Goal: Task Accomplishment & Management: Use online tool/utility

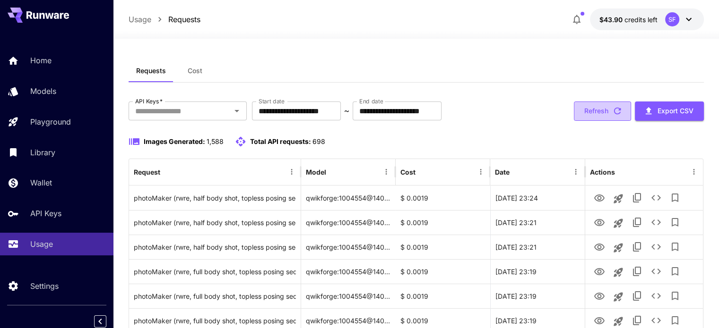
click at [598, 108] on button "Refresh" at bounding box center [602, 111] width 57 height 19
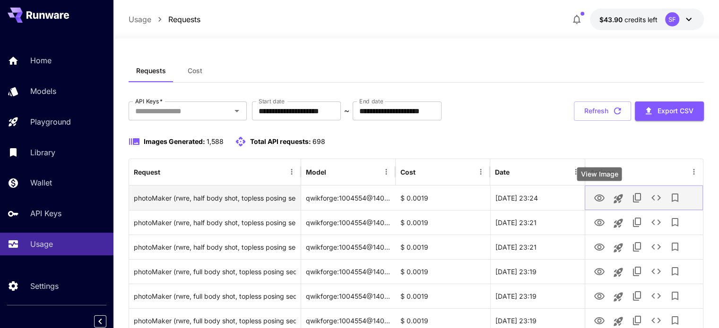
click at [595, 193] on icon "View Image" at bounding box center [598, 198] width 11 height 11
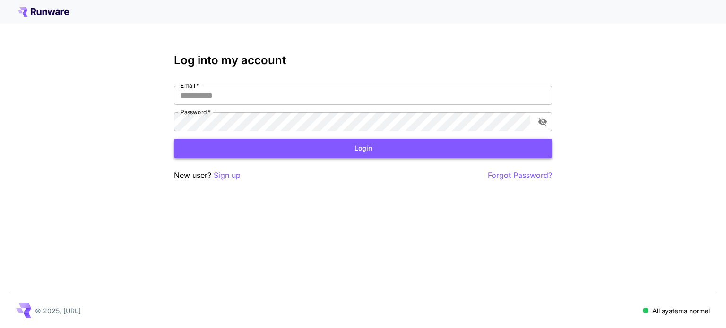
type input "**********"
click at [388, 144] on button "Login" at bounding box center [363, 148] width 378 height 19
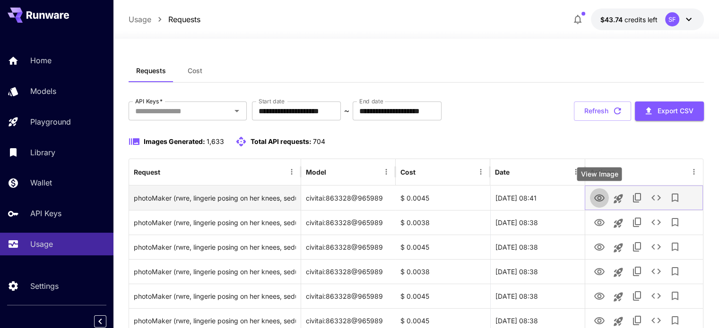
click at [597, 198] on icon "View Image" at bounding box center [599, 198] width 10 height 7
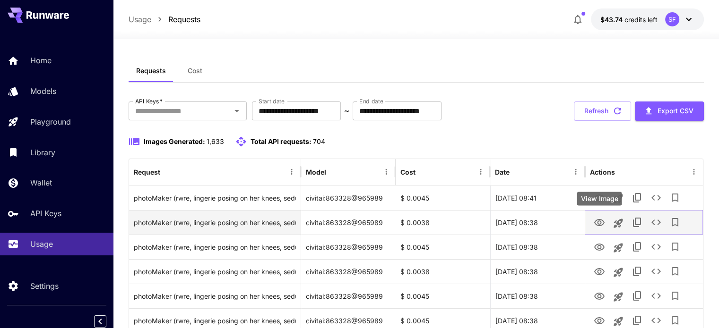
click at [601, 228] on icon "View Image" at bounding box center [598, 222] width 11 height 11
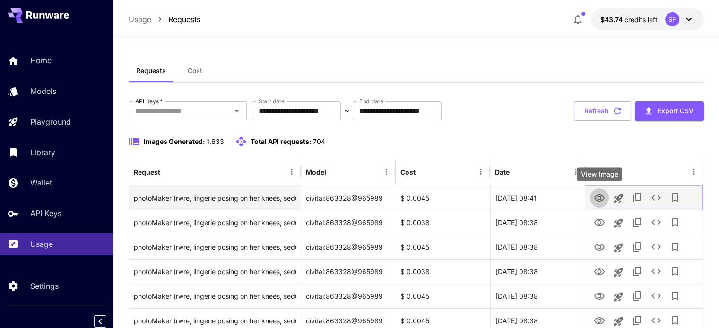
click at [596, 196] on icon "View Image" at bounding box center [599, 198] width 10 height 7
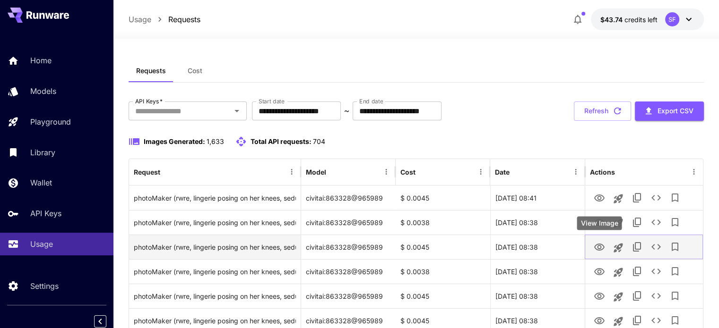
click at [601, 247] on icon "View Image" at bounding box center [598, 247] width 11 height 11
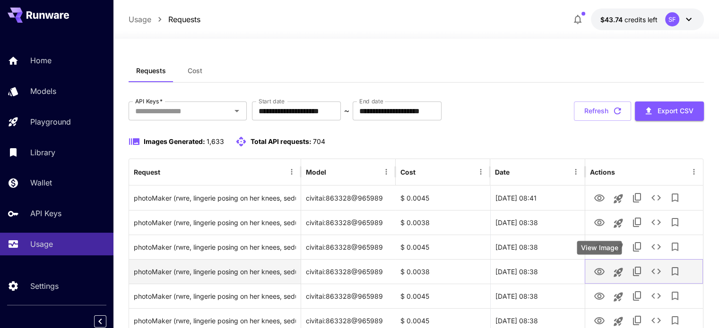
click at [601, 270] on icon "View Image" at bounding box center [598, 271] width 11 height 11
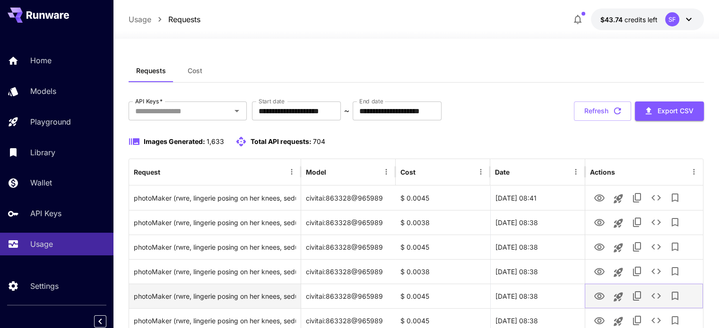
click at [600, 297] on icon "View Image" at bounding box center [599, 296] width 10 height 7
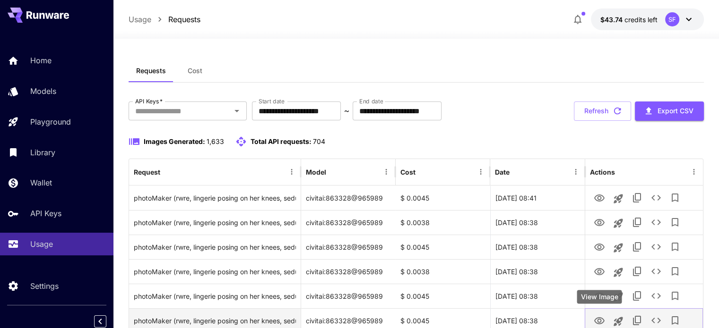
click at [599, 317] on icon "View Image" at bounding box center [599, 320] width 10 height 7
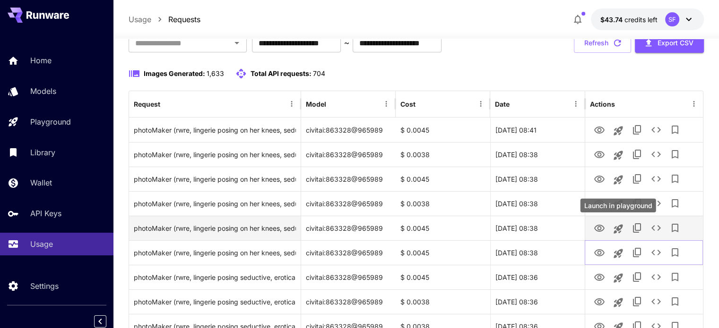
scroll to position [78, 0]
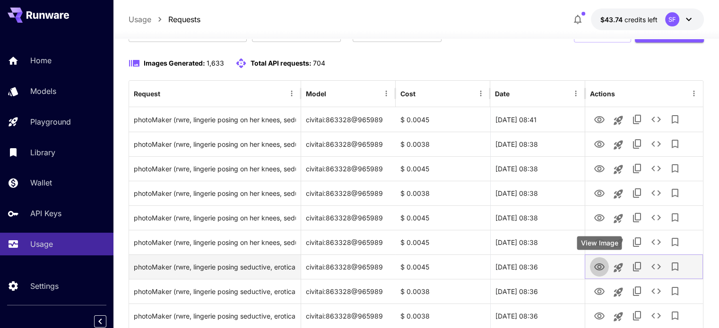
click at [601, 267] on icon "View Image" at bounding box center [598, 267] width 11 height 11
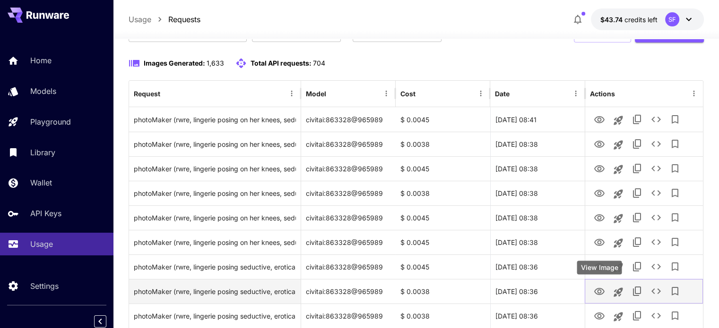
click at [600, 290] on icon "View Image" at bounding box center [599, 291] width 10 height 7
